Goal: Task Accomplishment & Management: Manage account settings

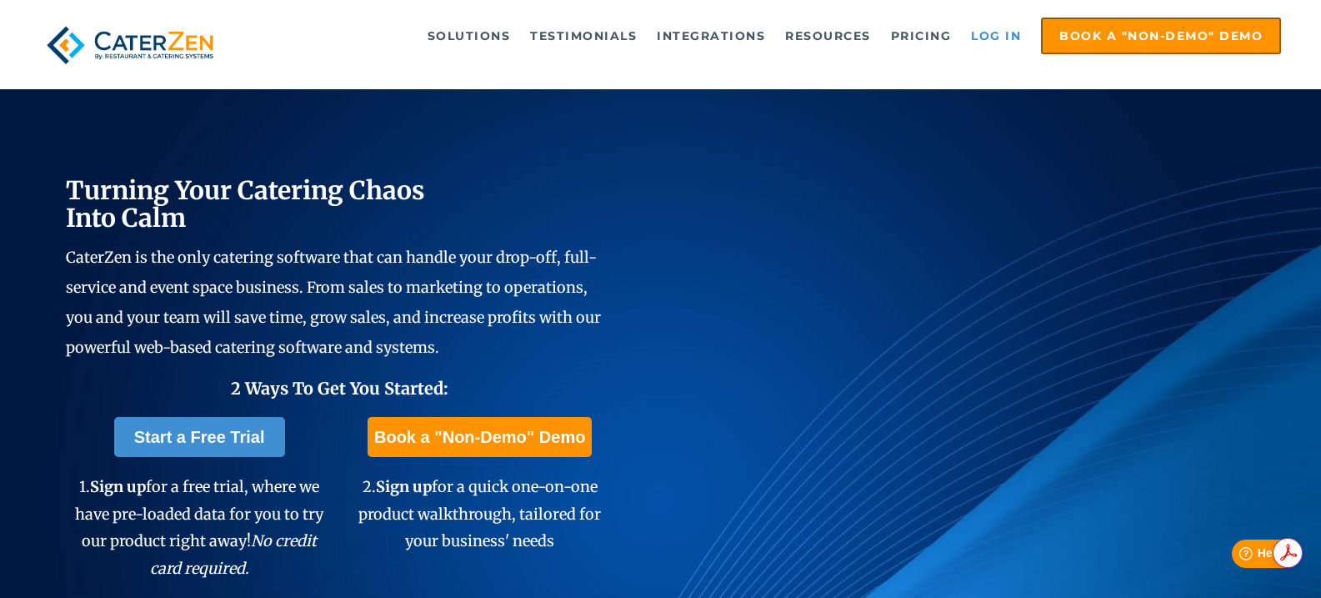
click at [983, 33] on link "Log in" at bounding box center [996, 35] width 67 height 33
click at [994, 39] on link "Log in" at bounding box center [996, 35] width 67 height 33
click at [997, 39] on link "Log in" at bounding box center [996, 35] width 67 height 33
click at [985, 30] on link "Log in" at bounding box center [996, 35] width 67 height 33
